Goal: Task Accomplishment & Management: Use online tool/utility

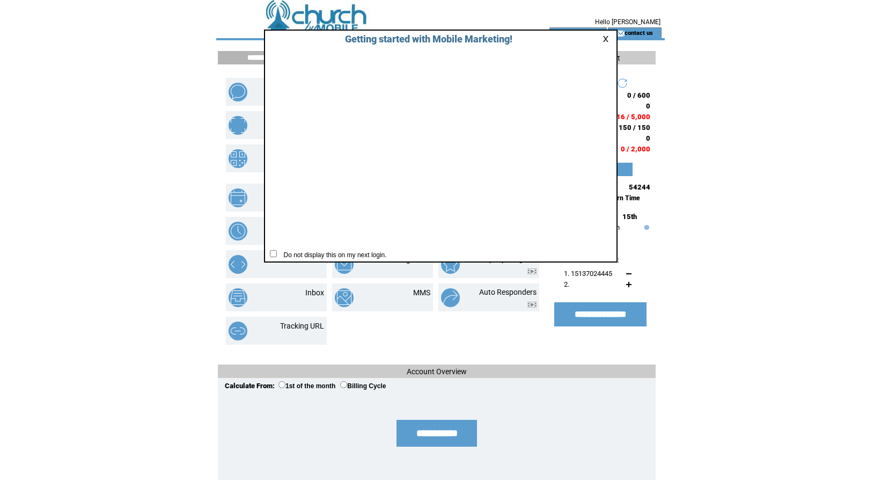
click at [603, 37] on link at bounding box center [607, 38] width 10 height 7
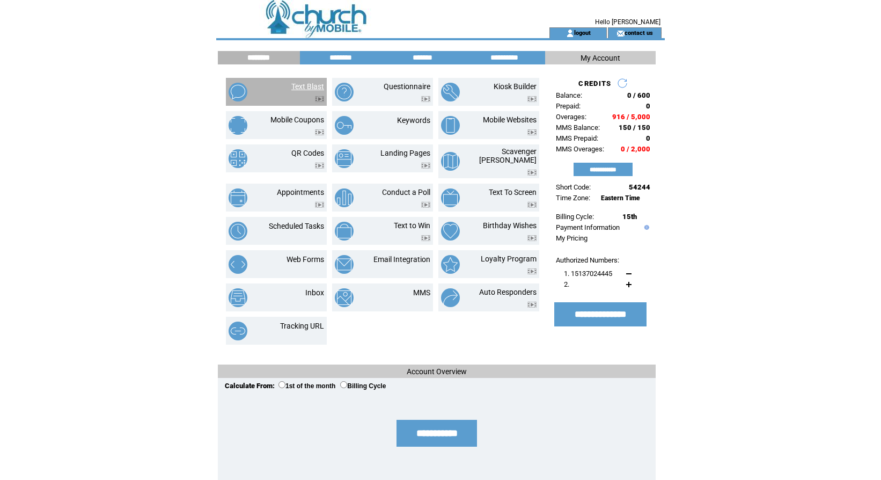
click at [303, 90] on link "Text Blast" at bounding box center [307, 86] width 33 height 9
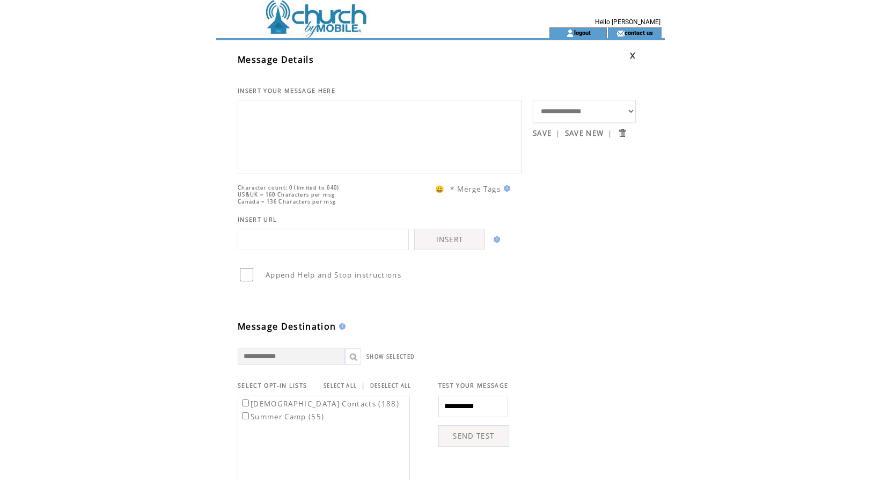
click at [307, 126] on textarea at bounding box center [380, 135] width 272 height 64
type textarea "**********"
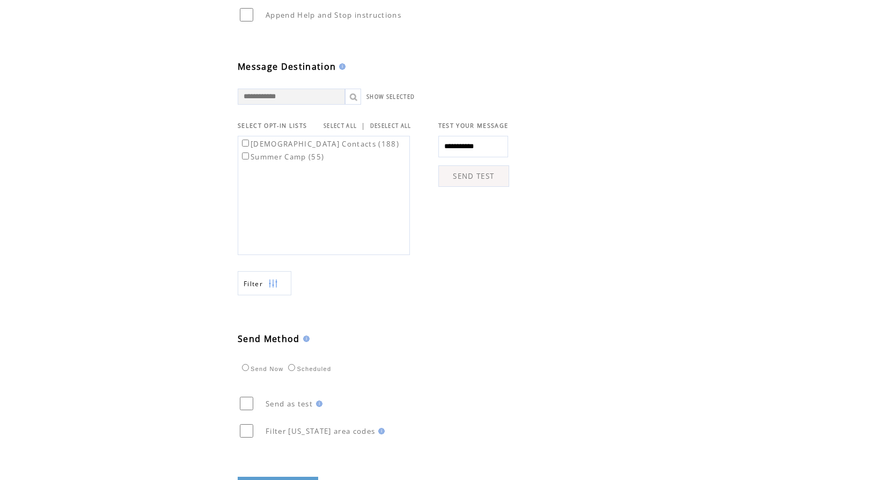
scroll to position [321, 0]
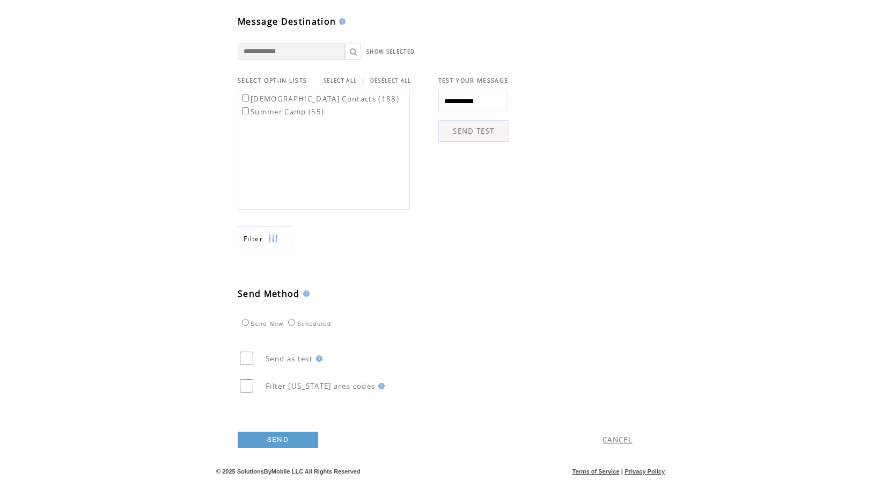
click at [262, 452] on td "SEND" at bounding box center [350, 437] width 224 height 54
click at [264, 441] on link "SEND" at bounding box center [278, 439] width 80 height 16
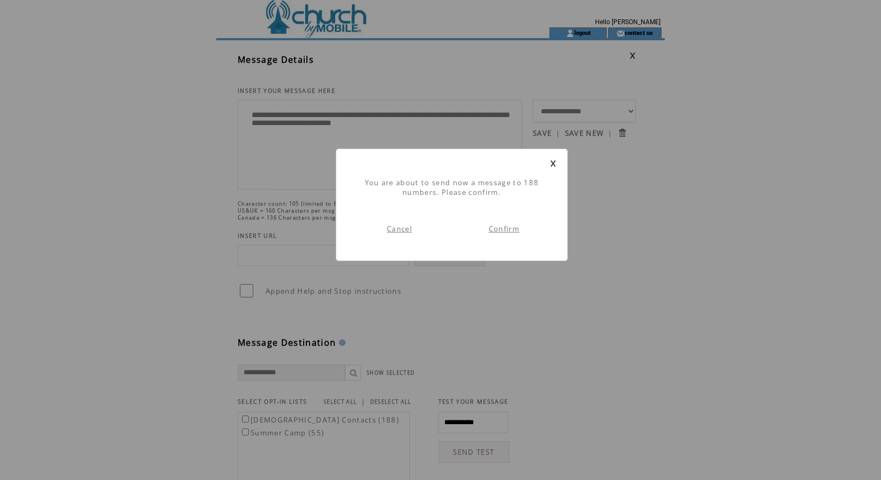
scroll to position [1, 0]
click at [503, 234] on td "Confirm" at bounding box center [504, 229] width 105 height 42
click at [504, 228] on link "Confirm" at bounding box center [504, 229] width 31 height 10
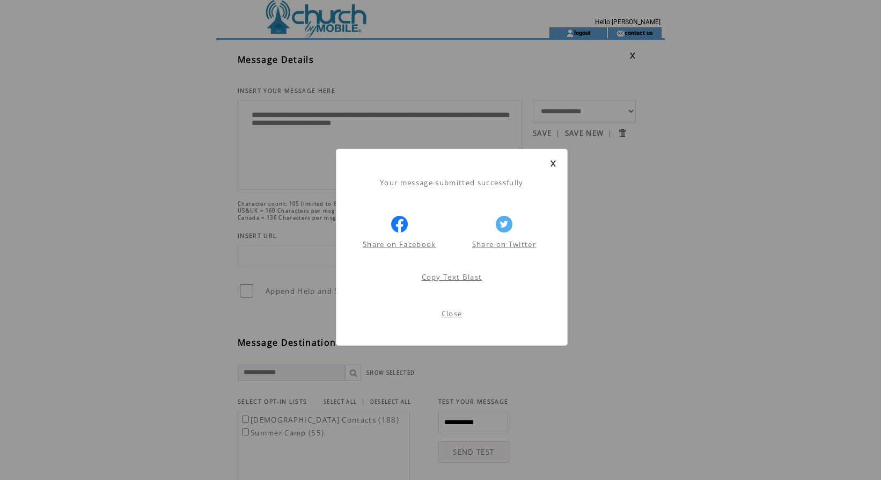
scroll to position [1, 0]
click at [452, 313] on link "Close" at bounding box center [451, 313] width 21 height 10
